Goal: Check status: Check status

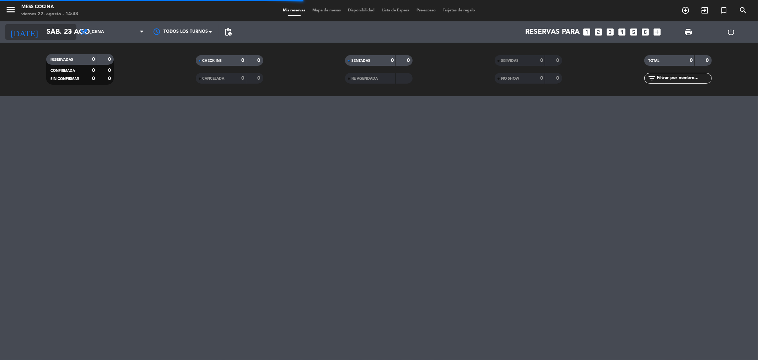
click at [51, 34] on input "sáb. 23 ago." at bounding box center [88, 32] width 90 height 16
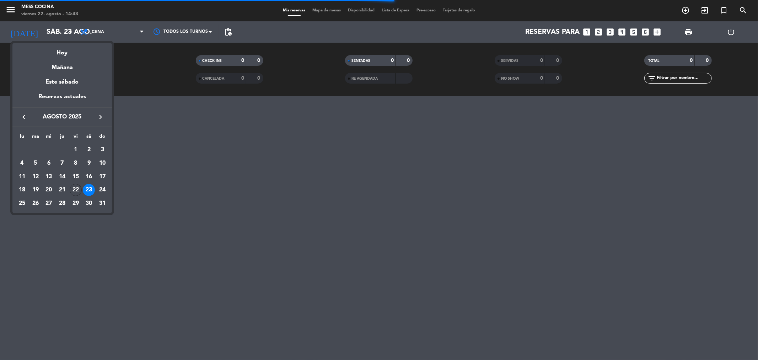
click at [139, 138] on div at bounding box center [379, 180] width 758 height 360
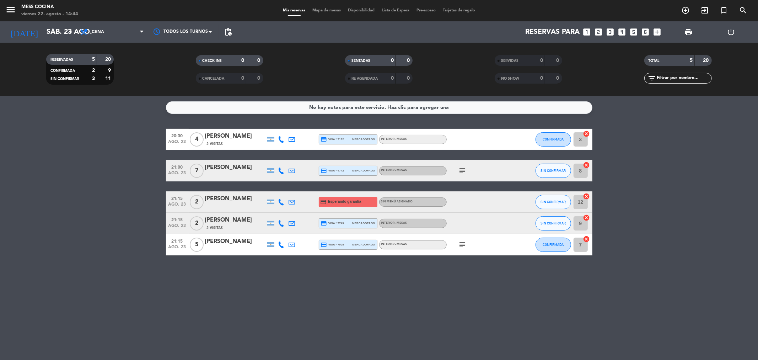
click at [457, 242] on span "subject" at bounding box center [462, 244] width 11 height 9
click at [460, 246] on icon "subject" at bounding box center [462, 244] width 9 height 9
click at [463, 171] on icon "subject" at bounding box center [462, 170] width 9 height 9
click at [120, 171] on bookings-row "20:30 [DATE] 4 [PERSON_NAME] 2 Visitas credit_card visa * 7162 mercadopago INTE…" at bounding box center [379, 192] width 758 height 126
click at [68, 34] on icon "arrow_drop_down" at bounding box center [70, 32] width 9 height 9
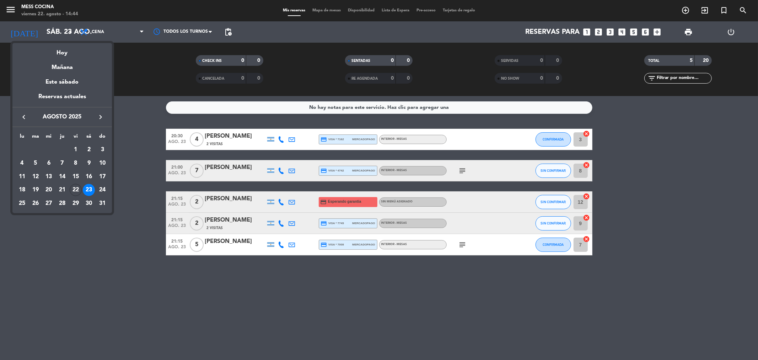
click at [76, 191] on div "22" at bounding box center [76, 190] width 12 height 12
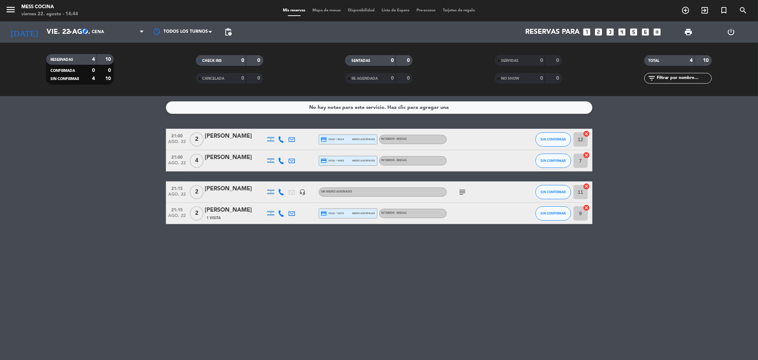
click at [463, 190] on icon "subject" at bounding box center [462, 192] width 9 height 9
click at [452, 242] on div "No hay notas para este servicio. Haz clic para agregar una 21:00 [DATE] 2 [PERS…" at bounding box center [379, 228] width 758 height 264
click at [48, 29] on input "vie. 22 ago." at bounding box center [88, 32] width 90 height 16
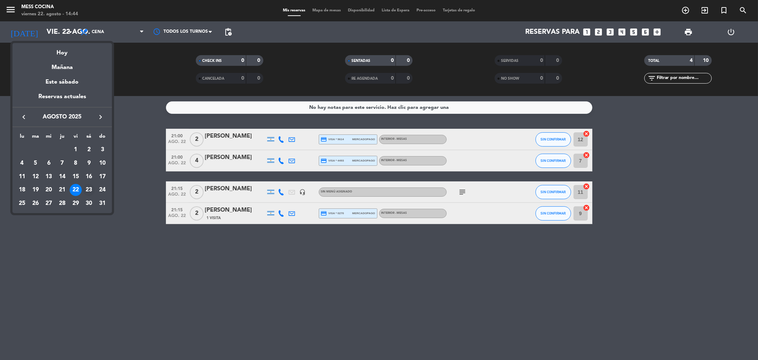
click at [89, 188] on div "23" at bounding box center [89, 190] width 12 height 12
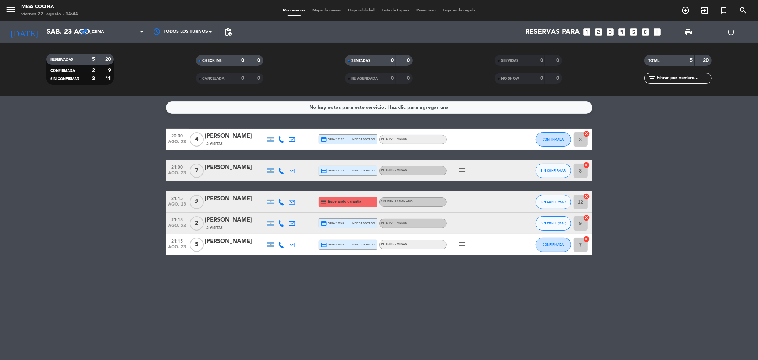
click at [465, 171] on icon "subject" at bounding box center [462, 170] width 9 height 9
click at [460, 247] on icon "subject" at bounding box center [462, 244] width 9 height 9
click at [429, 284] on div "No hay notas para este servicio. Haz clic para agregar una 20:30 [DATE] 4 [PERS…" at bounding box center [379, 228] width 758 height 264
click at [51, 33] on input "sáb. 23 ago." at bounding box center [88, 32] width 90 height 16
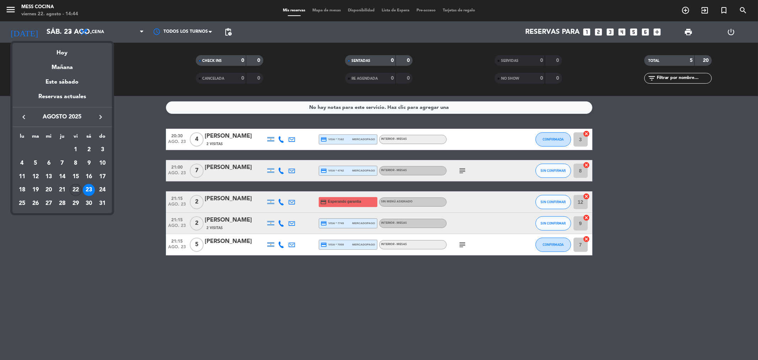
click at [76, 190] on div "22" at bounding box center [76, 190] width 12 height 12
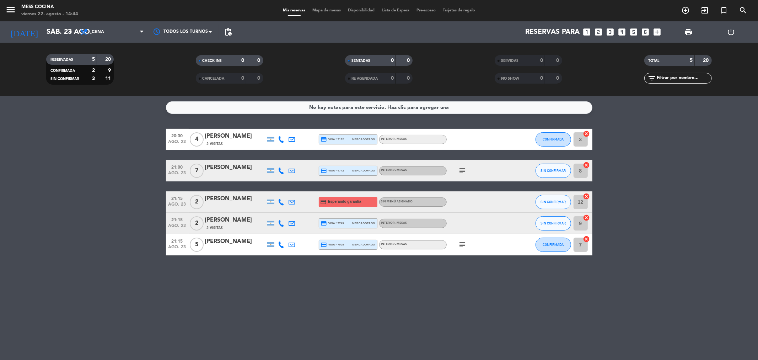
type input "vie. 22 ago."
